Goal: Answer question/provide support

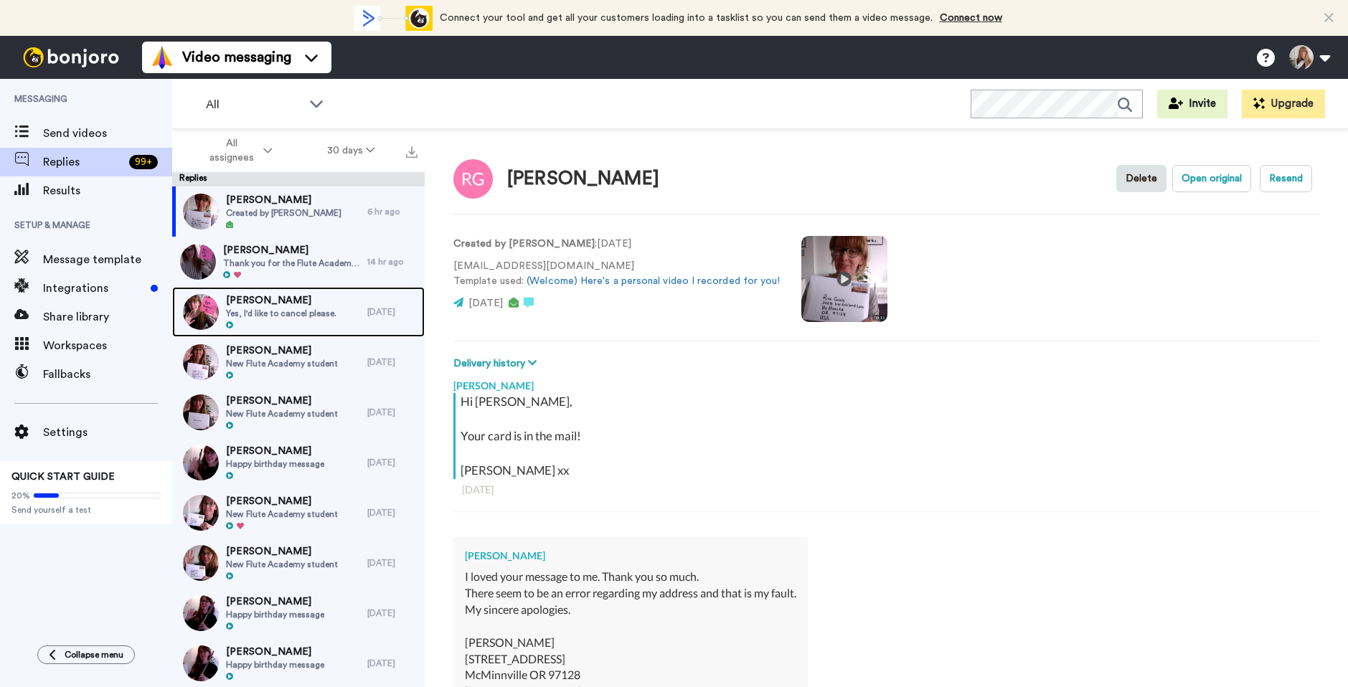
click at [319, 311] on span "Yes, I'd like to cancel please." at bounding box center [281, 313] width 110 height 11
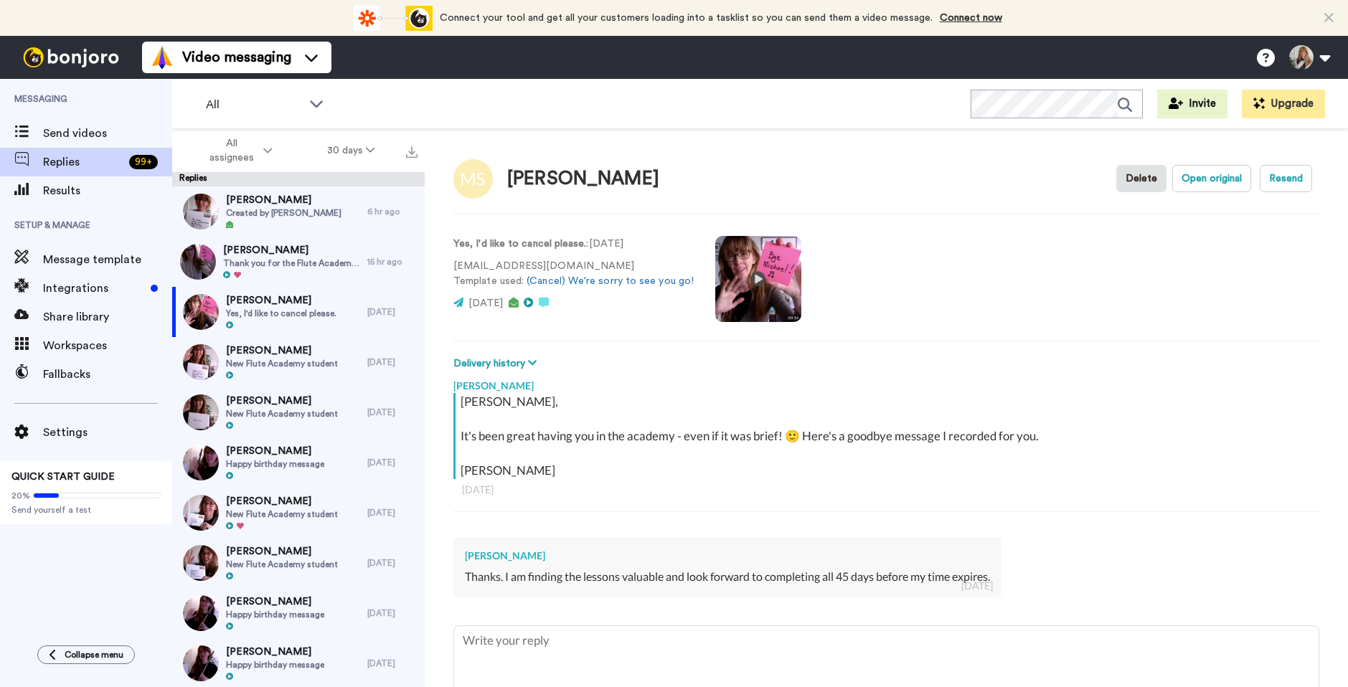
type textarea "x"
